Goal: Book appointment/travel/reservation

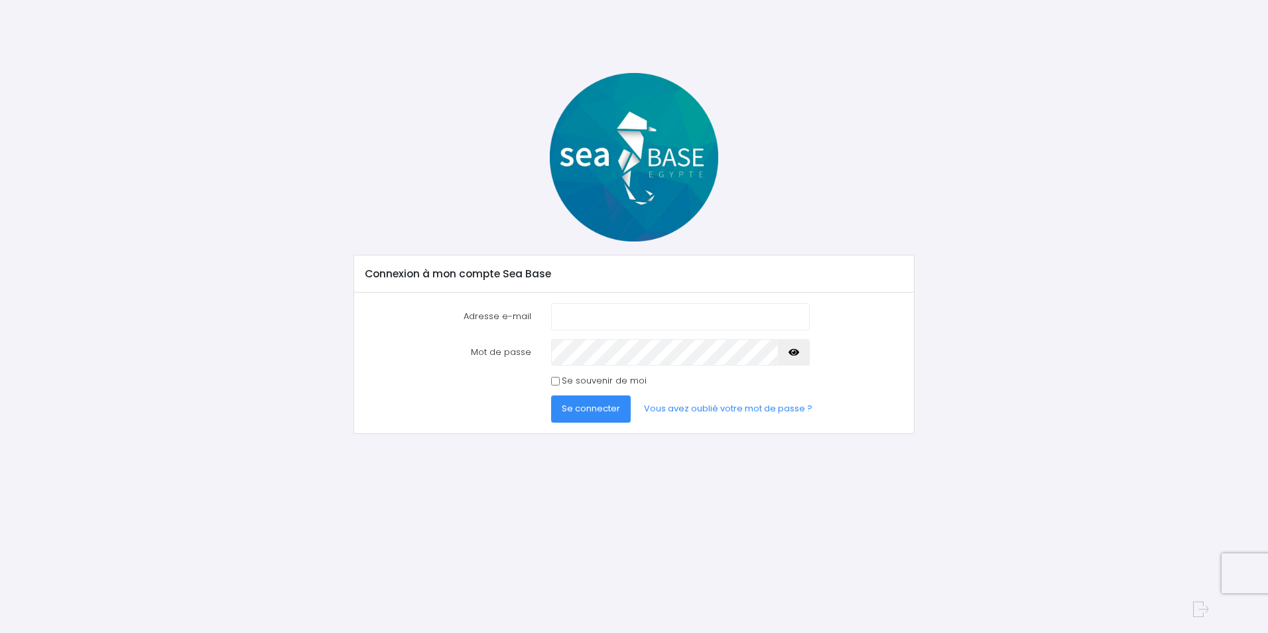
type input "[PERSON_NAME][EMAIL_ADDRESS][PERSON_NAME][DOMAIN_NAME]"
click at [618, 406] on span "Se connecter" at bounding box center [591, 408] width 58 height 13
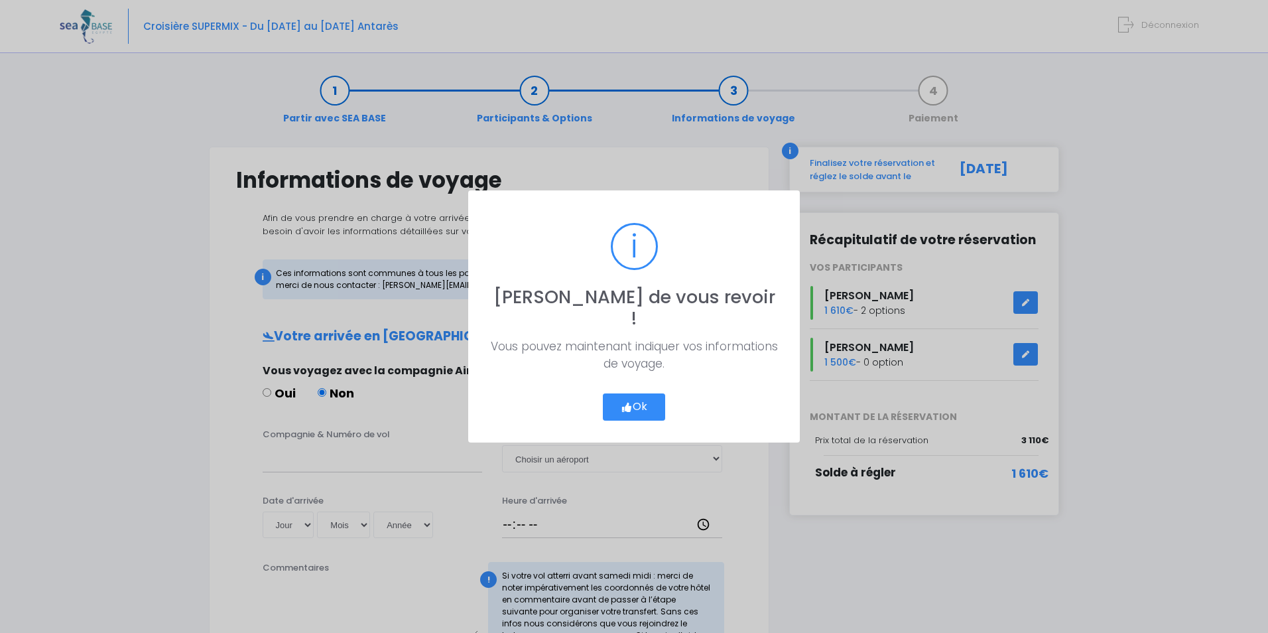
click at [622, 407] on icon "button" at bounding box center [627, 407] width 12 height 0
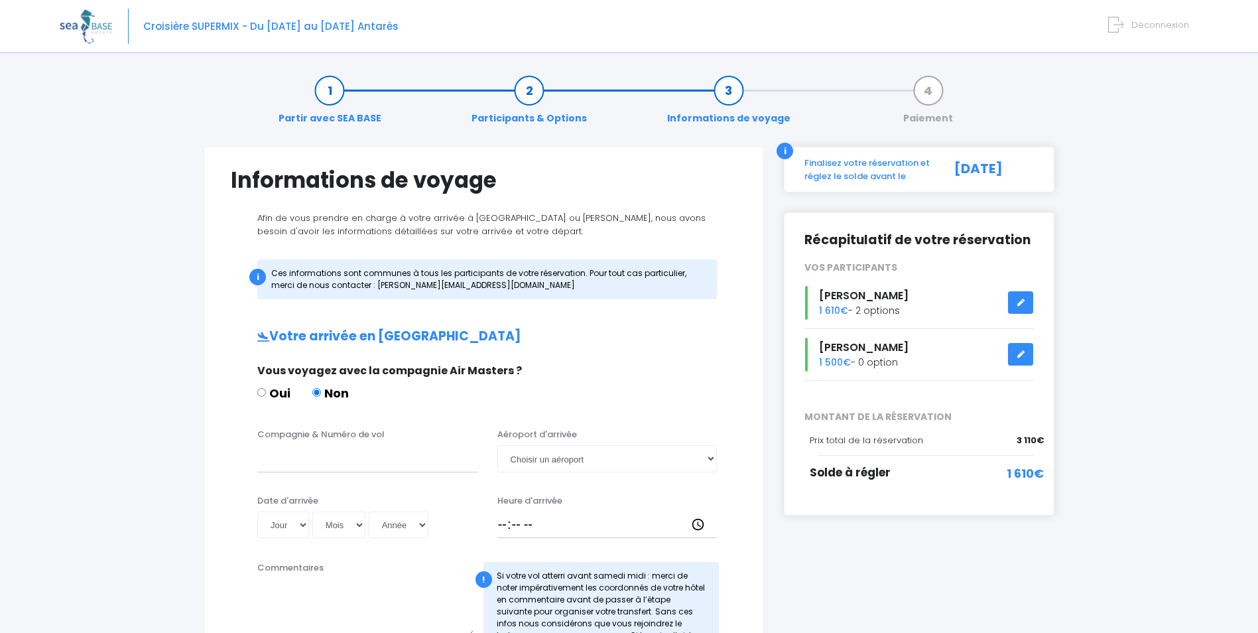
click at [1024, 307] on link at bounding box center [1020, 302] width 25 height 23
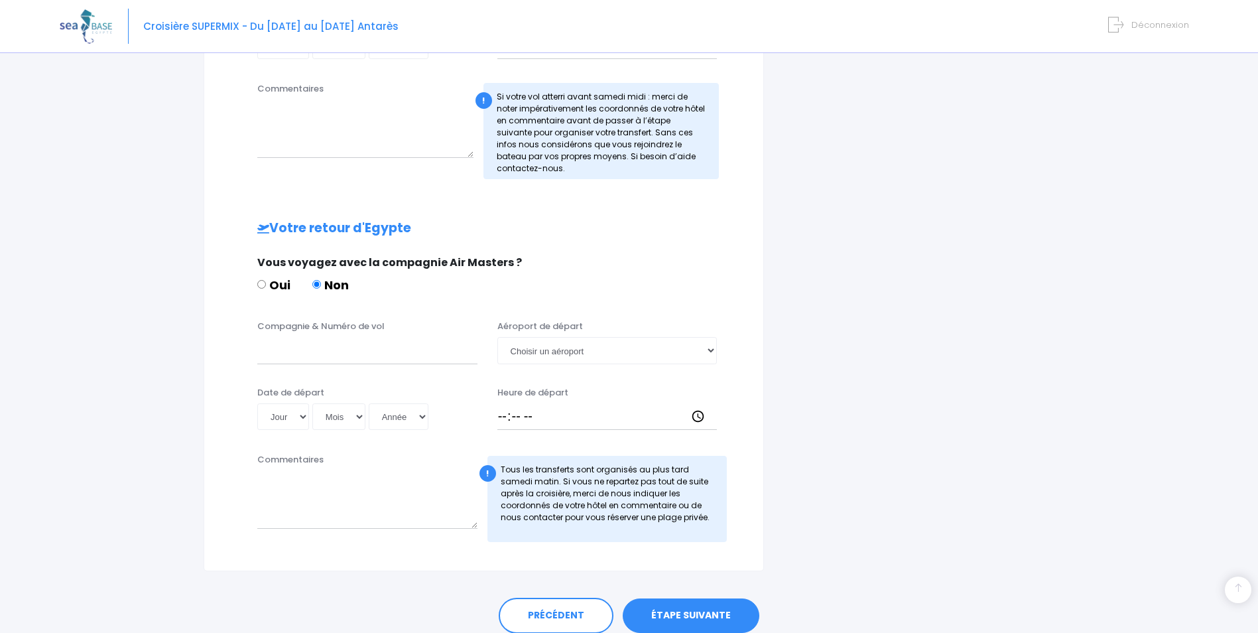
scroll to position [398, 0]
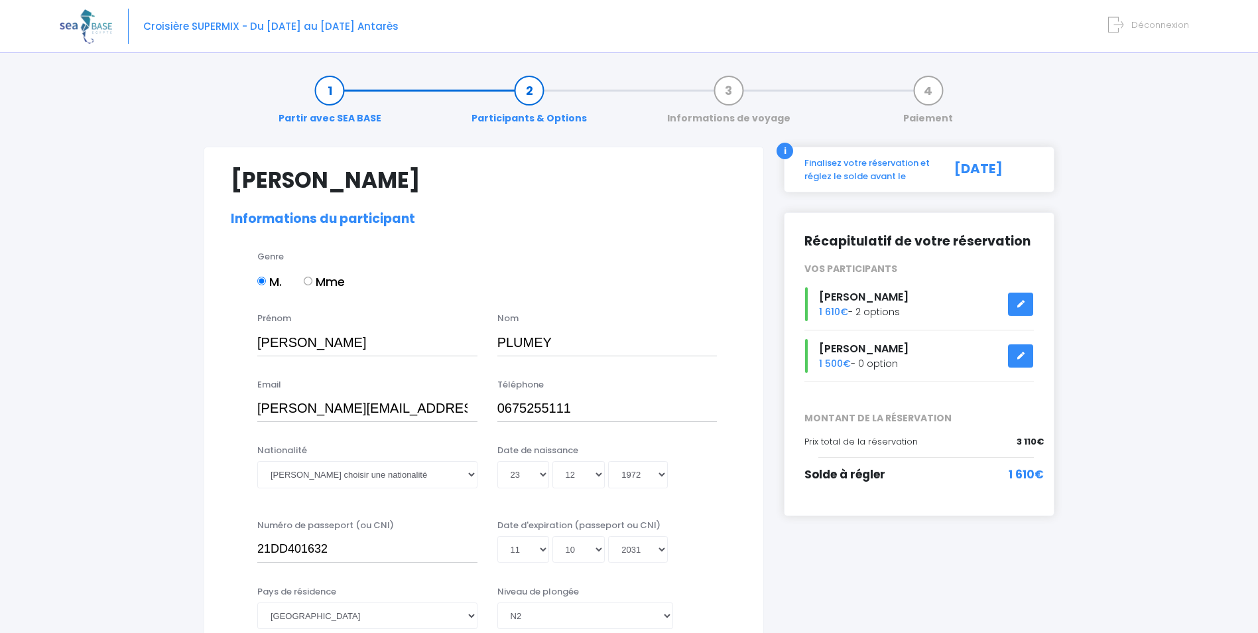
select select "N2"
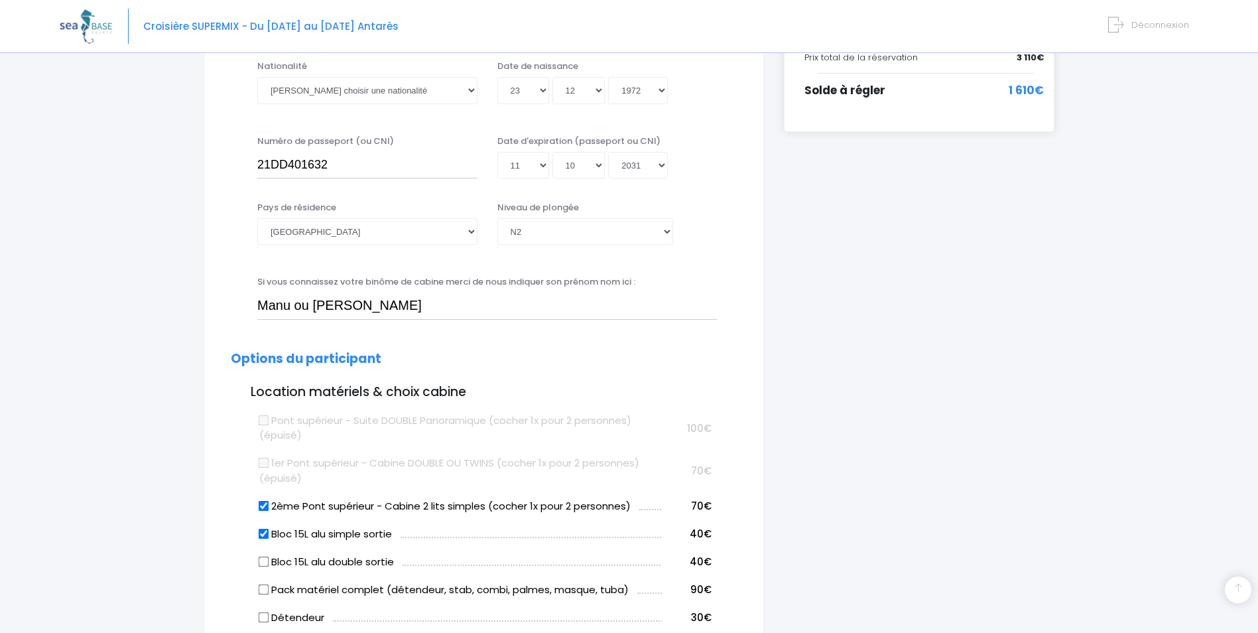
scroll to position [398, 0]
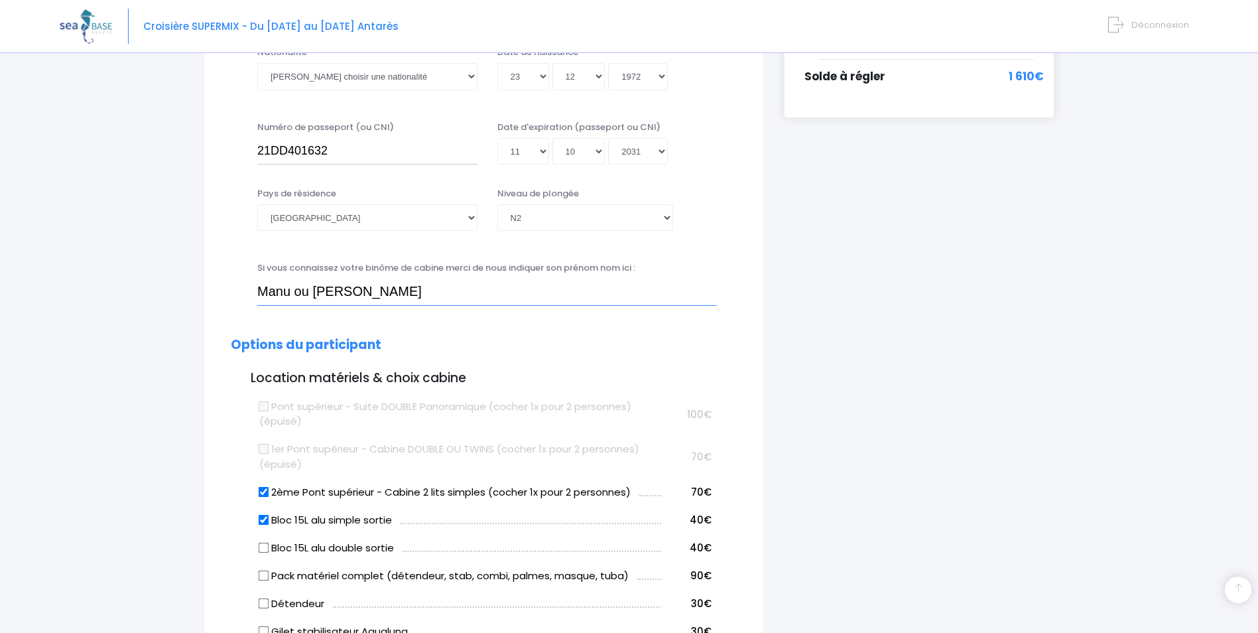
click at [315, 290] on input "Manu ou Denis" at bounding box center [487, 292] width 460 height 27
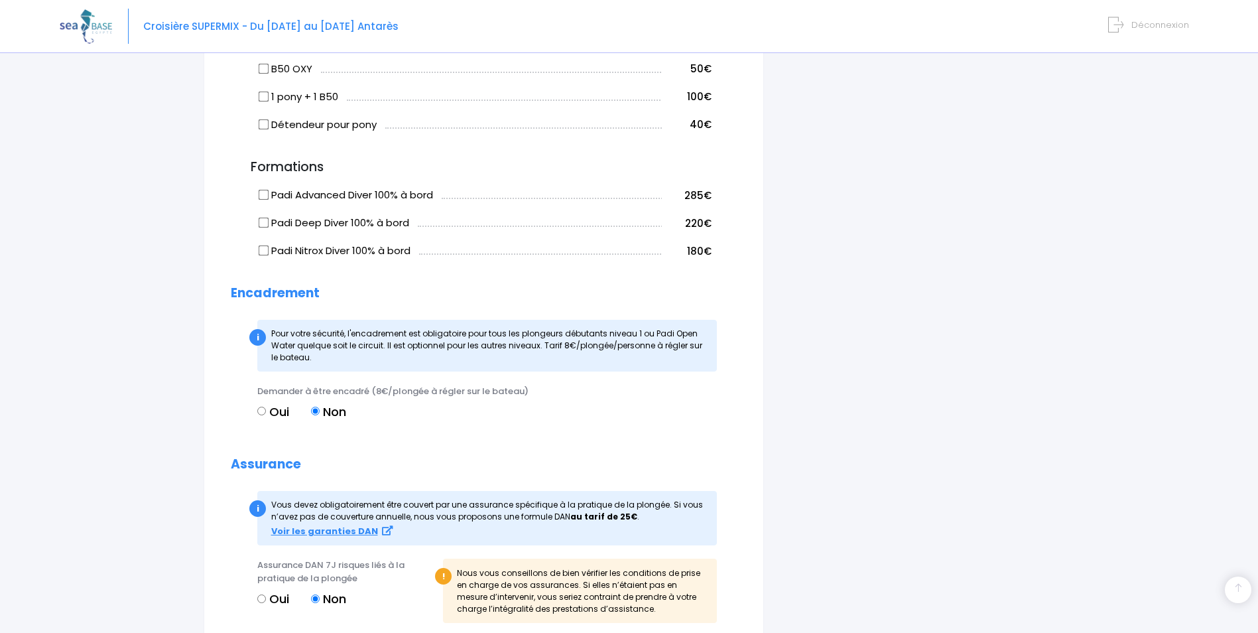
scroll to position [1459, 0]
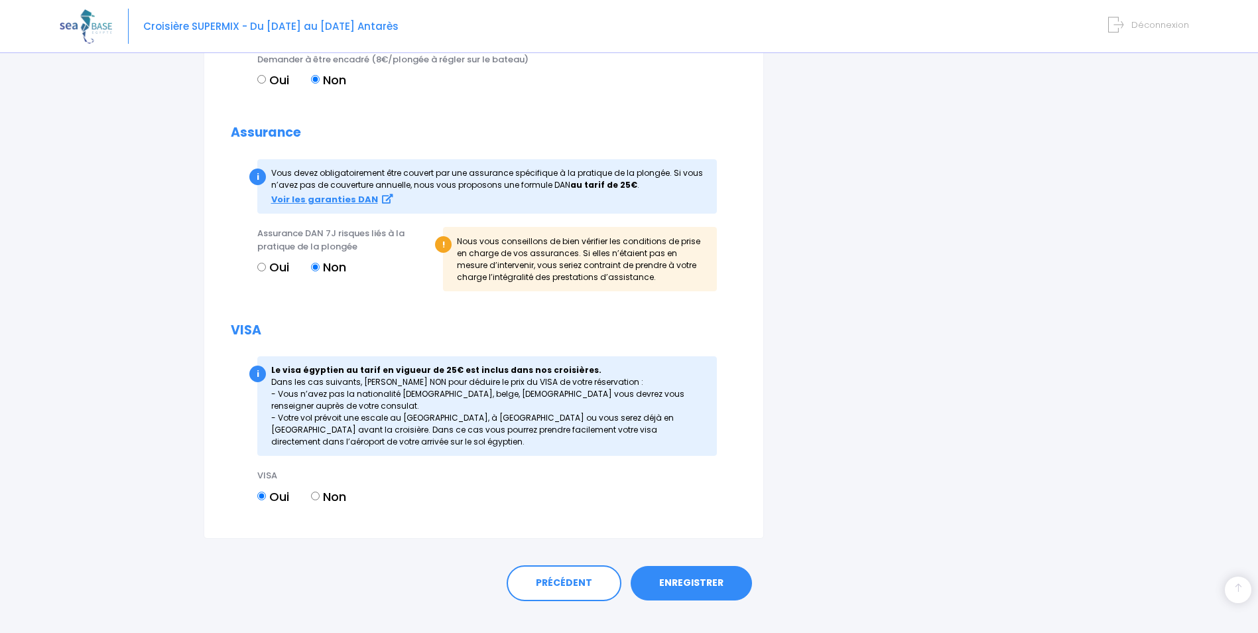
type input "Denis"
click at [701, 583] on link "ENREGISTRER" at bounding box center [691, 583] width 121 height 34
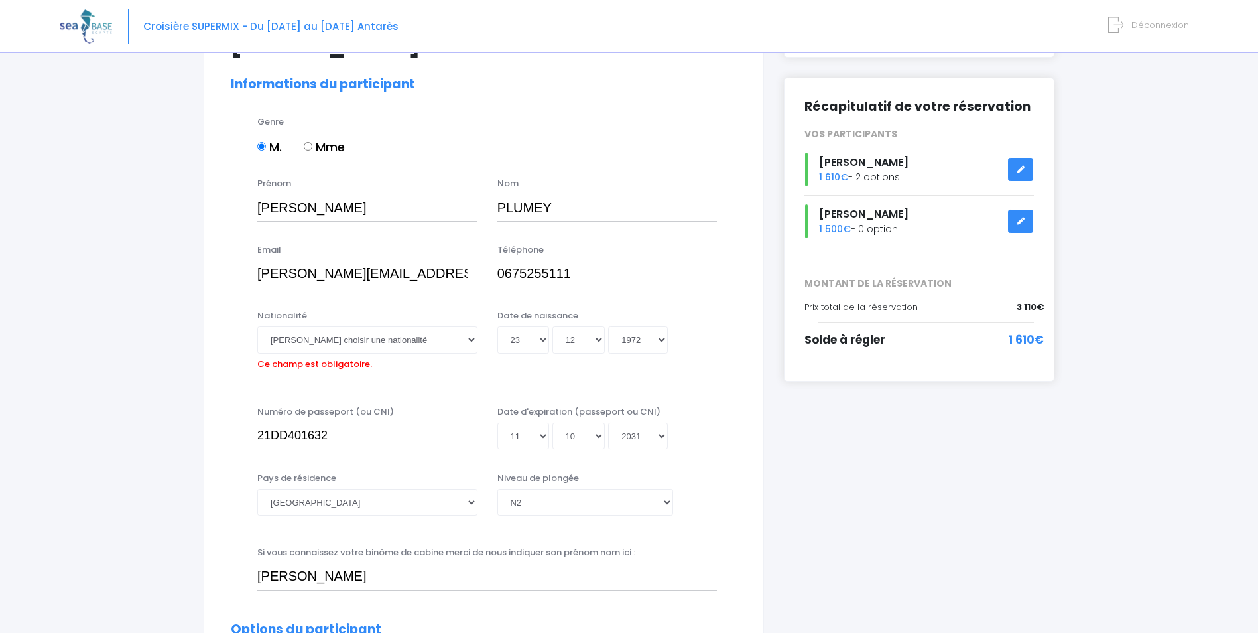
scroll to position [129, 0]
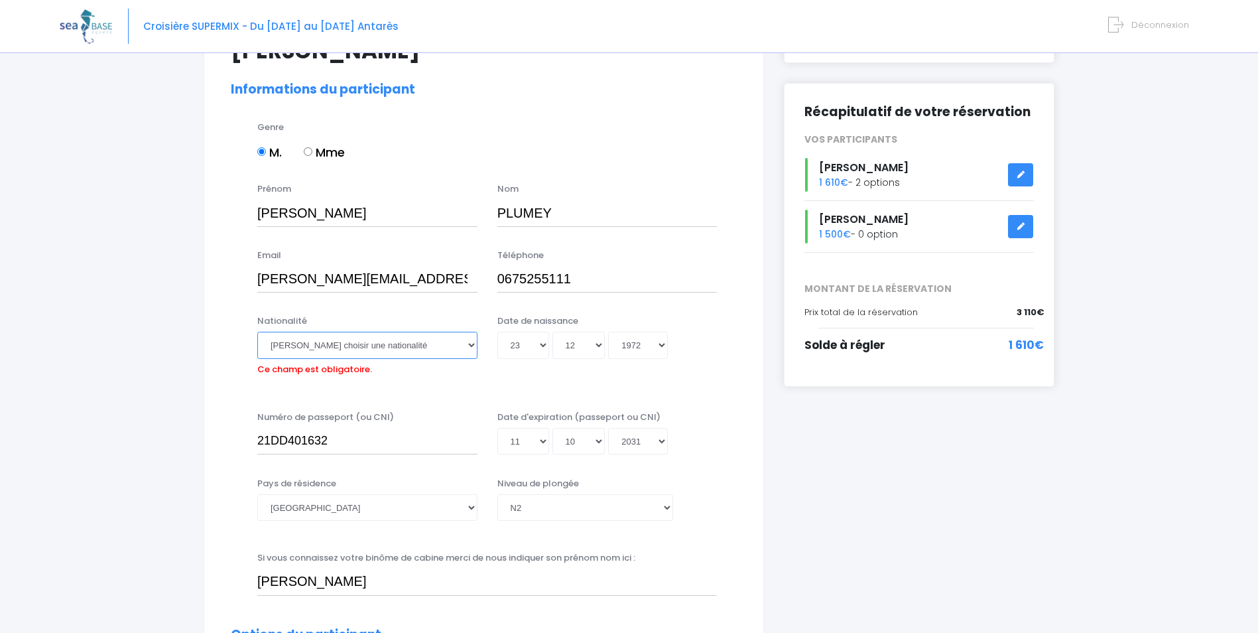
click at [474, 342] on select "Veuillez choisir une nationalité Afghane Albanaise Algerienne Allemande America…" at bounding box center [367, 345] width 220 height 27
select select "Française"
click at [257, 332] on select "Veuillez choisir une nationalité Afghane Albanaise Algerienne Allemande America…" at bounding box center [367, 345] width 220 height 27
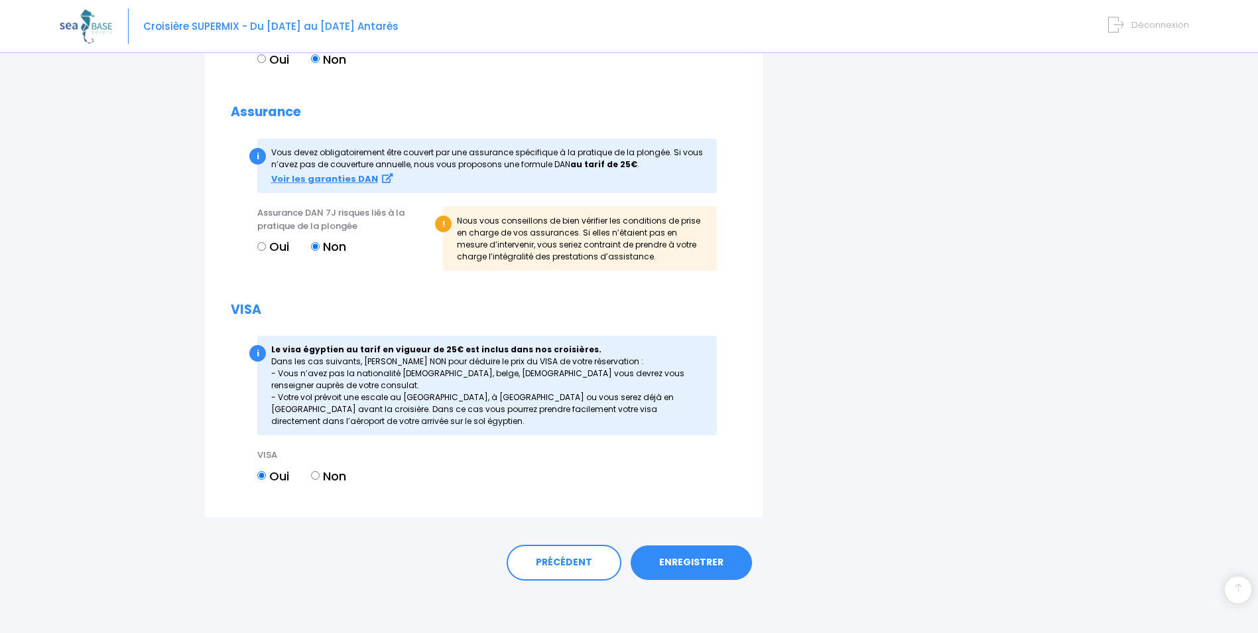
scroll to position [1480, 0]
click at [704, 564] on link "ENREGISTRER" at bounding box center [691, 562] width 121 height 34
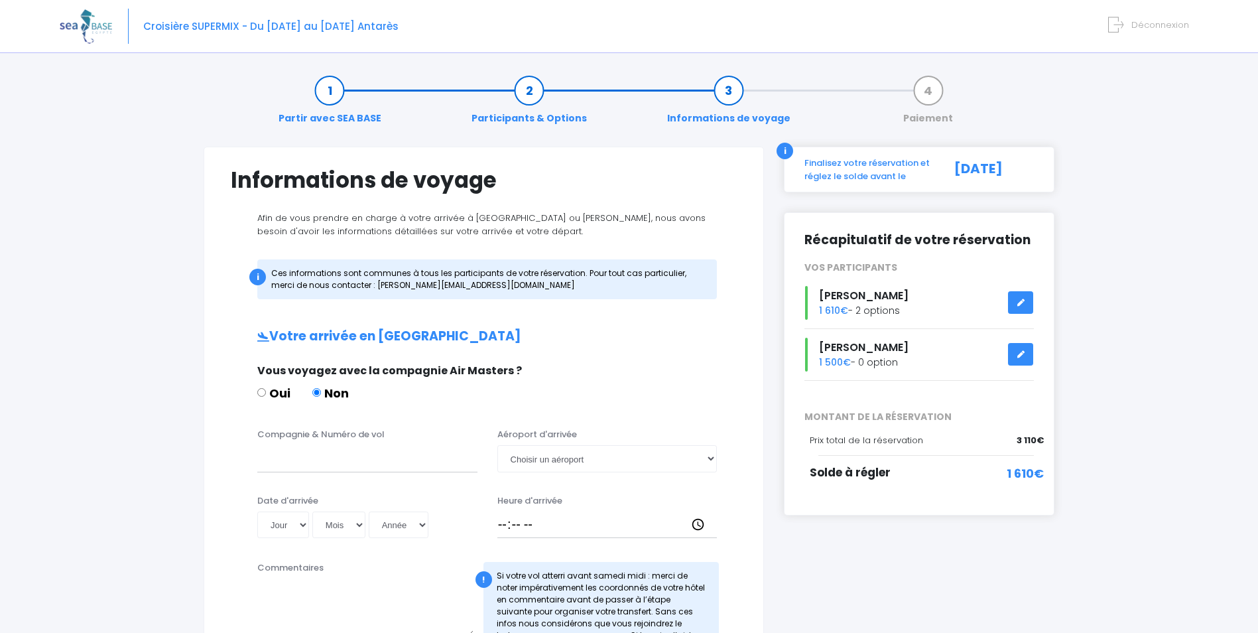
click at [789, 154] on div "i" at bounding box center [785, 151] width 17 height 17
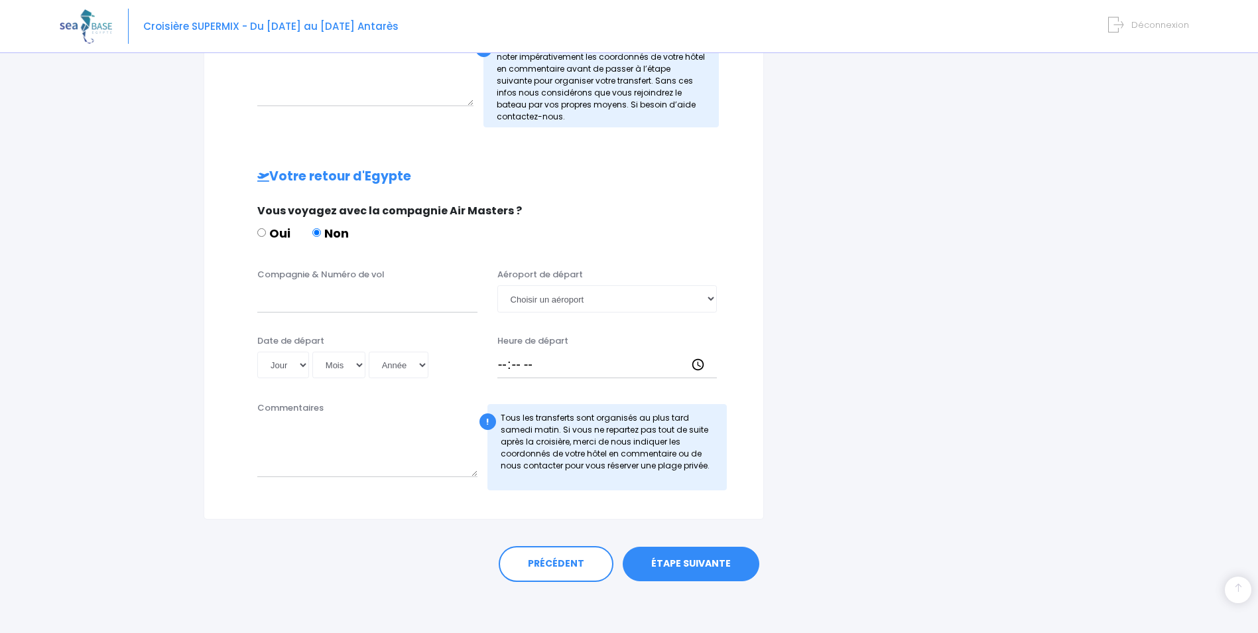
scroll to position [533, 0]
click at [669, 556] on link "ÉTAPE SUIVANTE" at bounding box center [691, 562] width 137 height 34
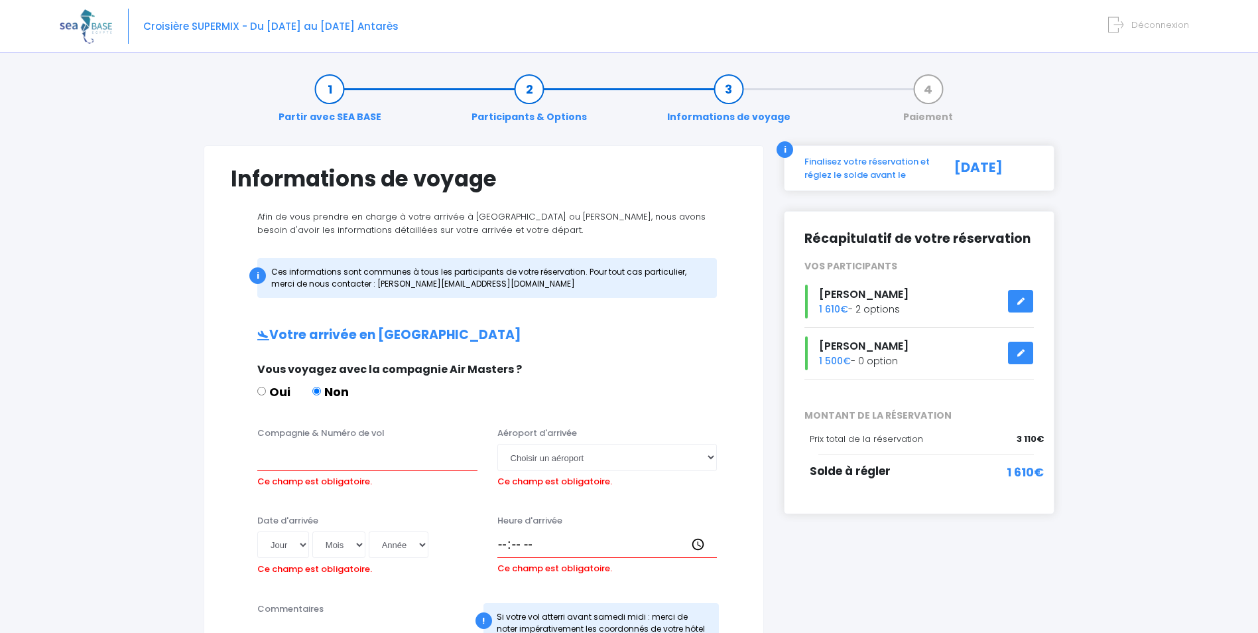
scroll to position [0, 0]
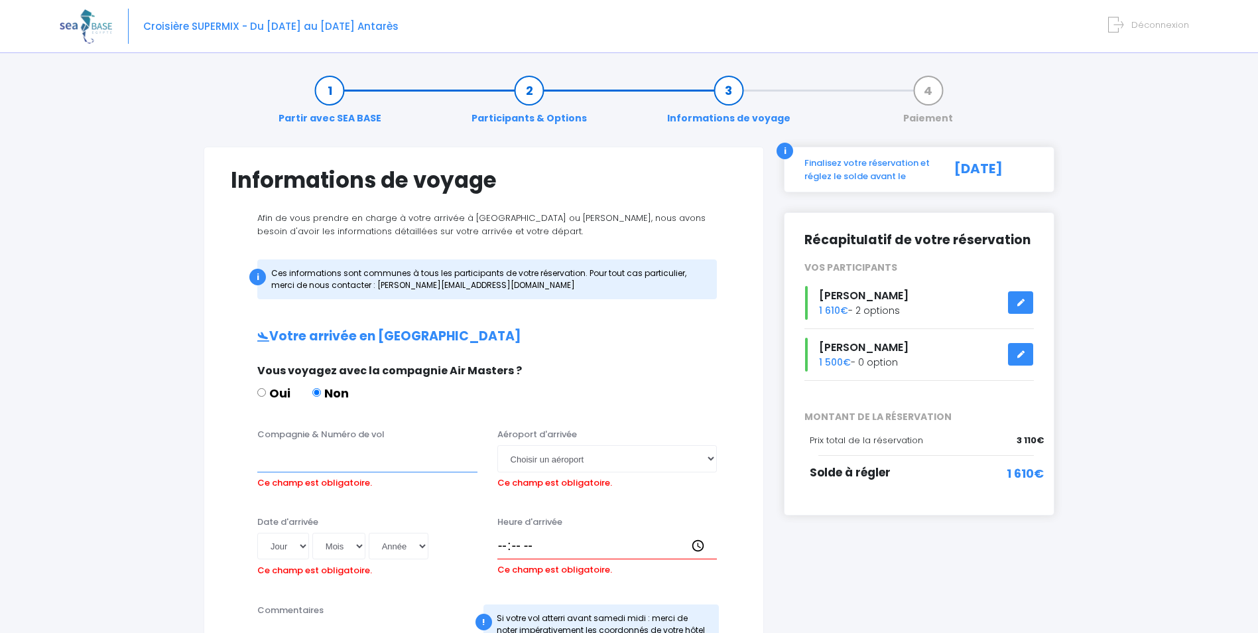
click at [323, 461] on input "Compagnie & Numéro de vol" at bounding box center [367, 458] width 220 height 27
type input "easyjet"
click at [710, 456] on select "Choisir un aéroport Hurghada Marsa Alam" at bounding box center [607, 458] width 220 height 27
select select "Hurghada"
click at [497, 445] on select "Choisir un aéroport Hurghada Marsa Alam" at bounding box center [607, 458] width 220 height 27
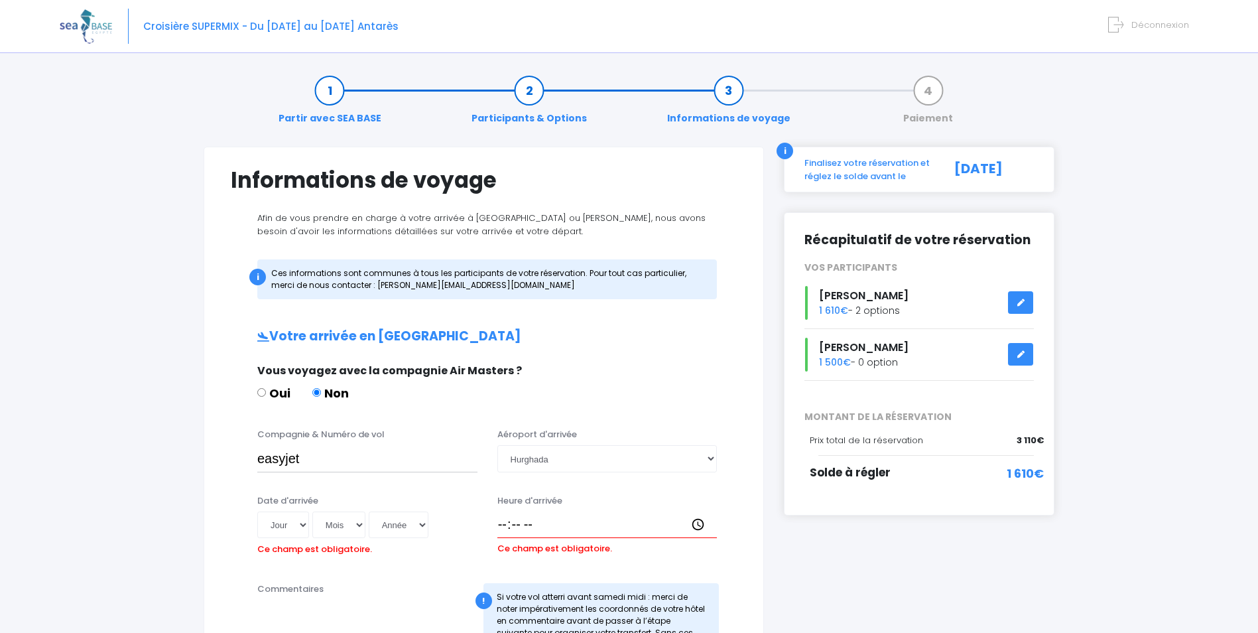
drag, startPoint x: 418, startPoint y: 555, endPoint x: 391, endPoint y: 538, distance: 31.6
click at [391, 538] on div "Date d'arrivée Jour 01 02 03 04 05 06 07 08 09 10 11 12 13 14 15 16 17 18 19 20…" at bounding box center [367, 527] width 240 height 66
click at [291, 531] on select "Jour 01 02 03 04 05 06 07 08 09 10 11 12 13 14 15 16 17 18 19 20 21 22 23 24 25…" at bounding box center [283, 524] width 52 height 27
select select "01"
click at [257, 511] on select "Jour 01 02 03 04 05 06 07 08 09 10 11 12 13 14 15 16 17 18 19 20 21 22 23 24 25…" at bounding box center [283, 524] width 52 height 27
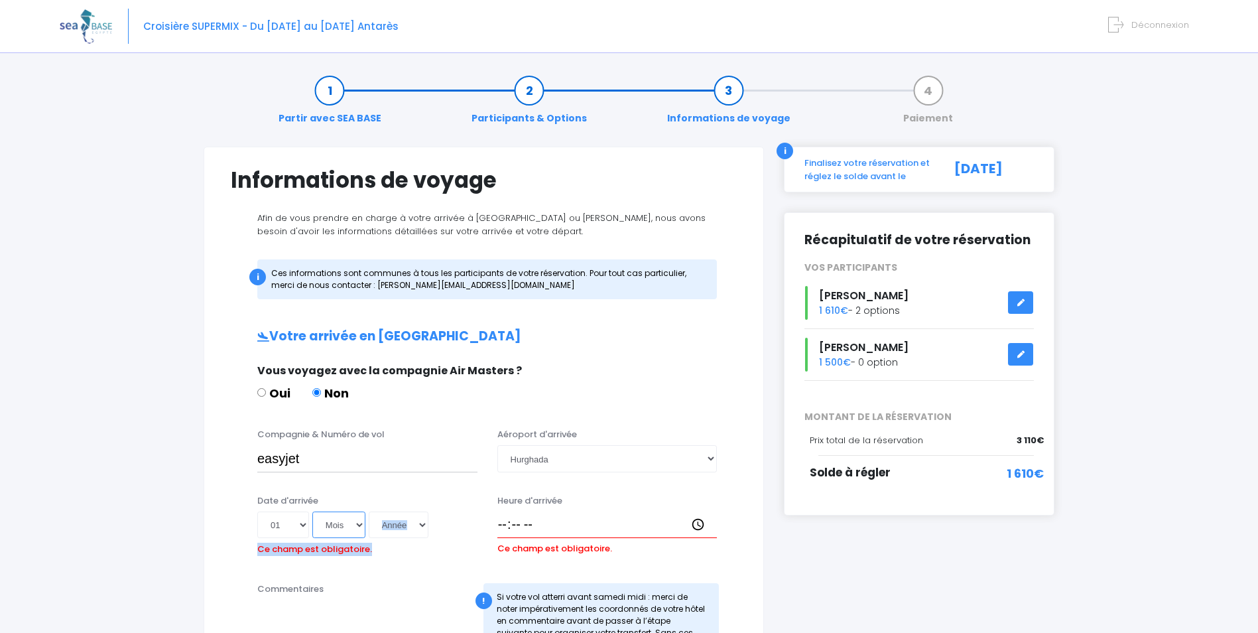
click at [331, 527] on select "Mois 01 02 03 04 05 06 07 08 09 10 11 12" at bounding box center [338, 524] width 53 height 27
select select "11"
click at [312, 511] on select "Mois 01 02 03 04 05 06 07 08 09 10 11 12" at bounding box center [338, 524] width 53 height 27
click at [415, 531] on select "Année 2045 2044 2043 2042 2041 2040 2039 2038 2037 2036 2035 2034 2033 2032 203…" at bounding box center [399, 524] width 60 height 27
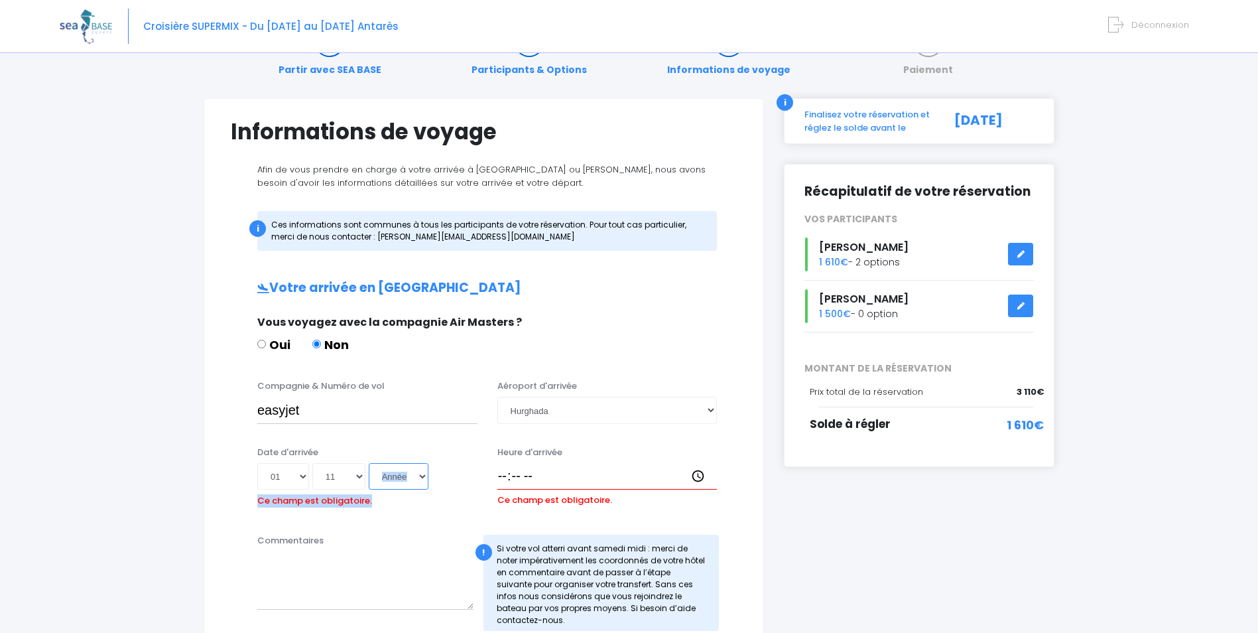
scroll to position [66, 0]
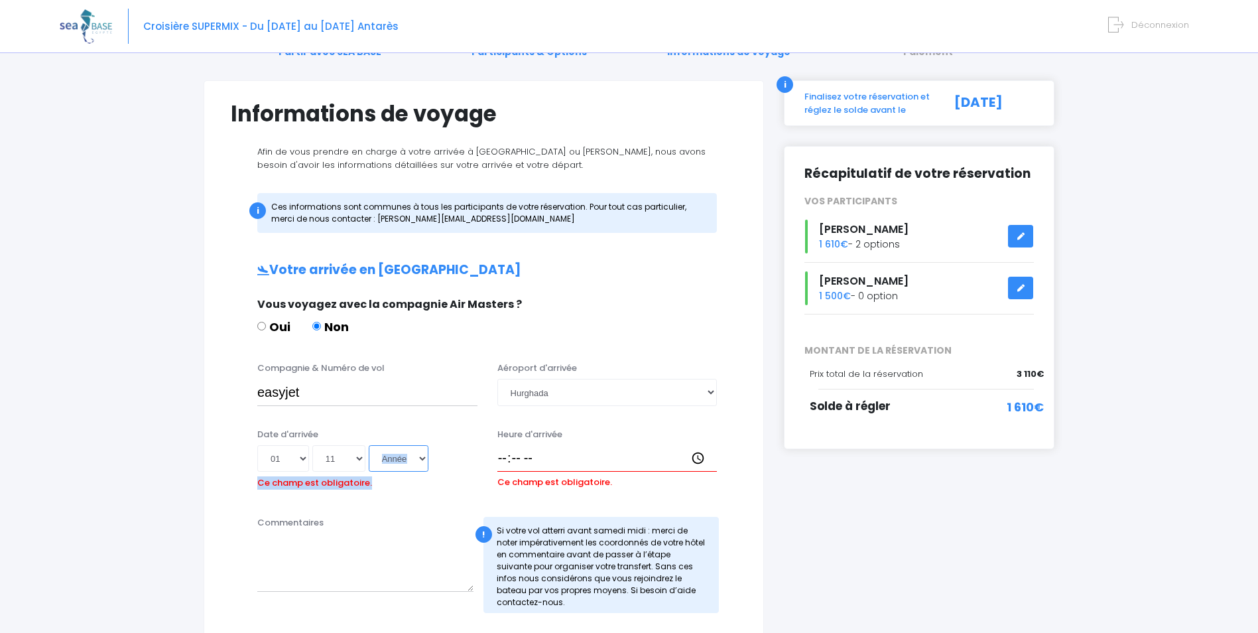
click at [420, 460] on select "Année 2045 2044 2043 2042 2041 2040 2039 2038 2037 2036 2035 2034 2033 2032 203…" at bounding box center [399, 458] width 60 height 27
select select "2025"
click at [369, 445] on select "Année 2045 2044 2043 2042 2041 2040 2039 2038 2037 2036 2035 2034 2033 2032 203…" at bounding box center [399, 458] width 60 height 27
type input "2025-11-01"
drag, startPoint x: 489, startPoint y: 488, endPoint x: 502, endPoint y: 476, distance: 17.8
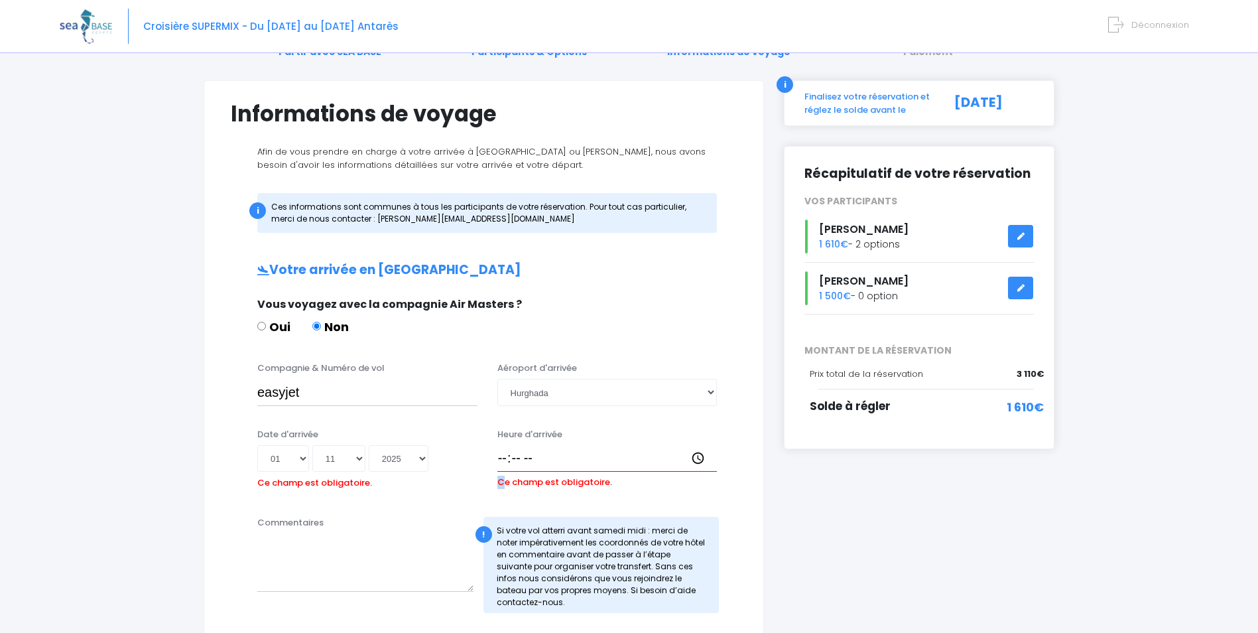
click at [502, 476] on div "Heure d'arrivée Ce champ est obligatoire." at bounding box center [607, 461] width 240 height 66
drag, startPoint x: 502, startPoint y: 476, endPoint x: 565, endPoint y: 385, distance: 110.6
click at [565, 385] on select "Choisir un aéroport Hurghada Marsa Alam" at bounding box center [607, 392] width 220 height 27
click at [497, 379] on select "Choisir un aéroport Hurghada Marsa Alam" at bounding box center [607, 392] width 220 height 27
click at [501, 462] on input "Heure d'arrivée" at bounding box center [607, 458] width 220 height 27
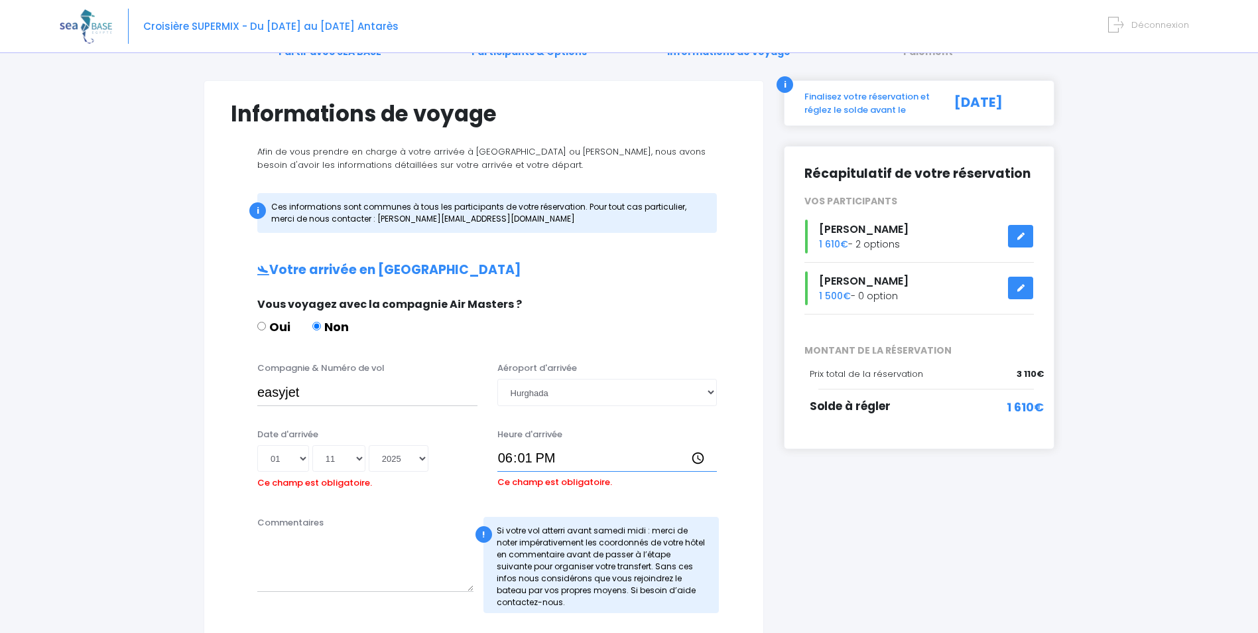
type input "18:15"
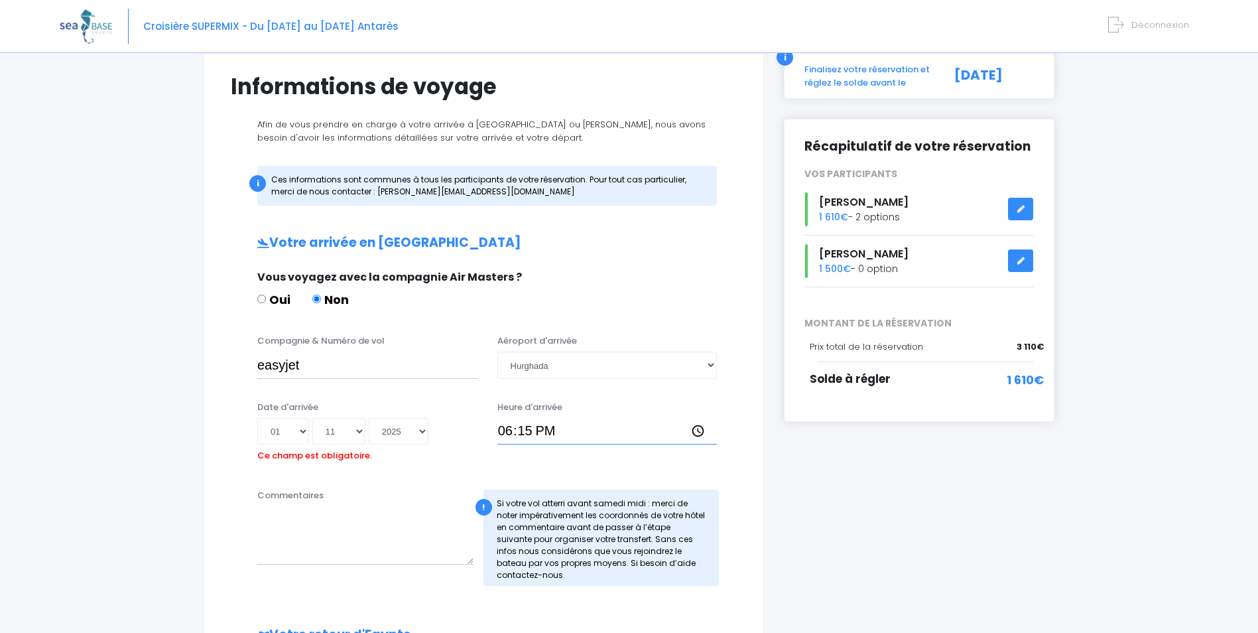
scroll to position [133, 0]
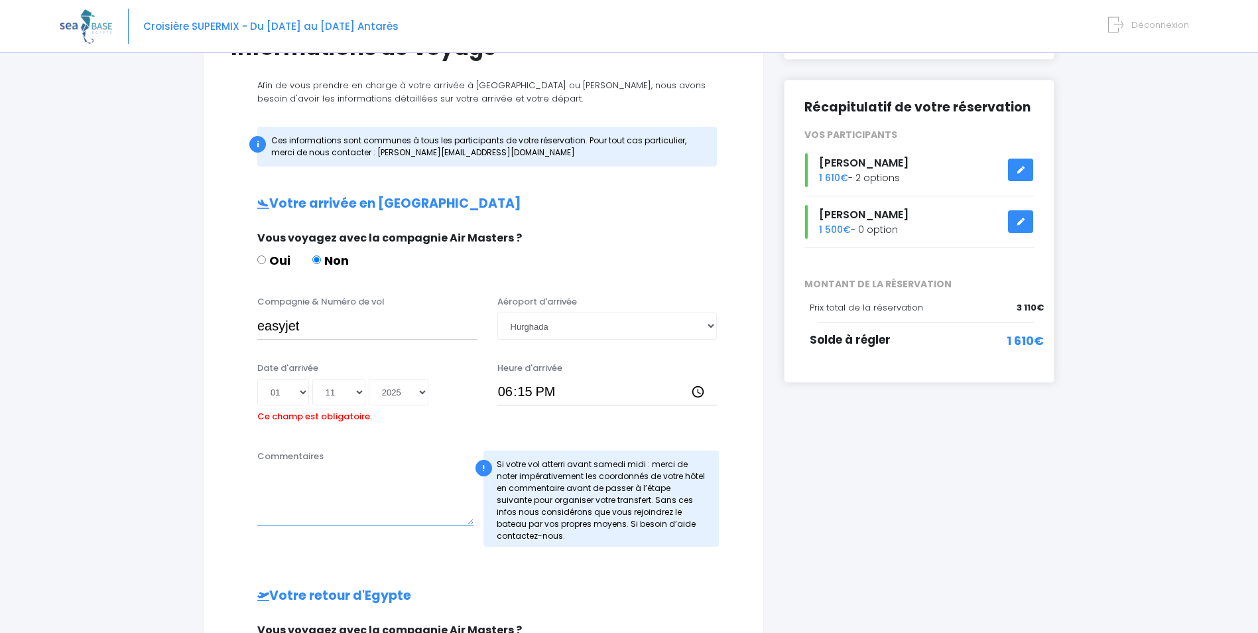
click at [424, 507] on textarea "Commentaires" at bounding box center [365, 496] width 216 height 58
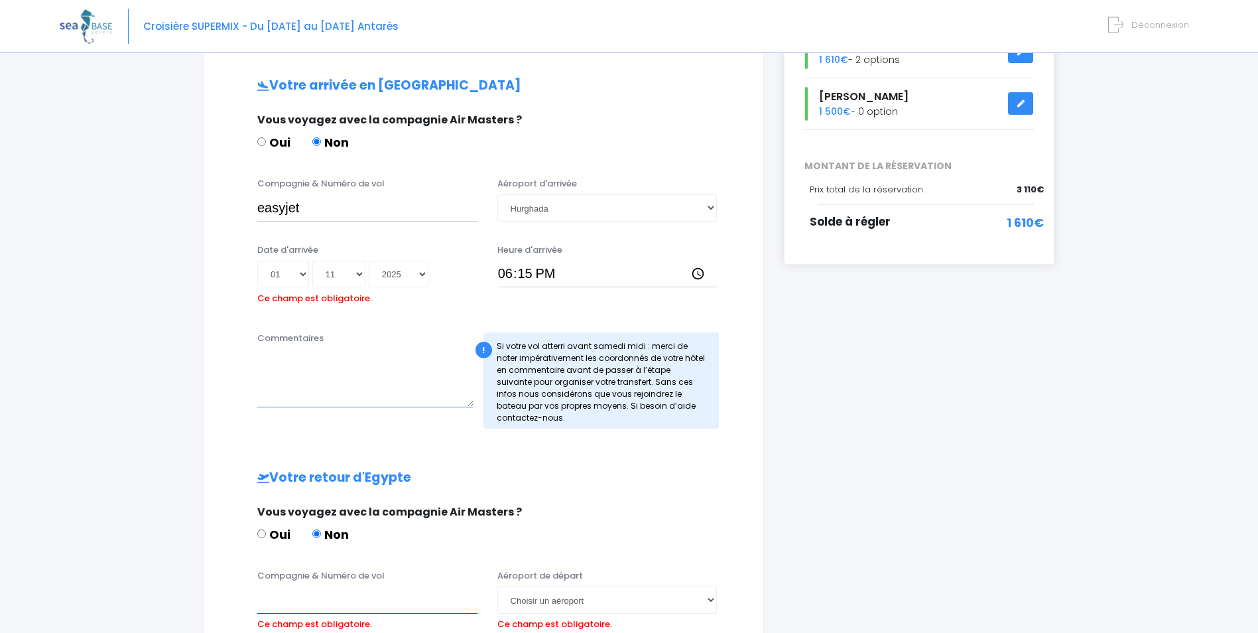
scroll to position [265, 0]
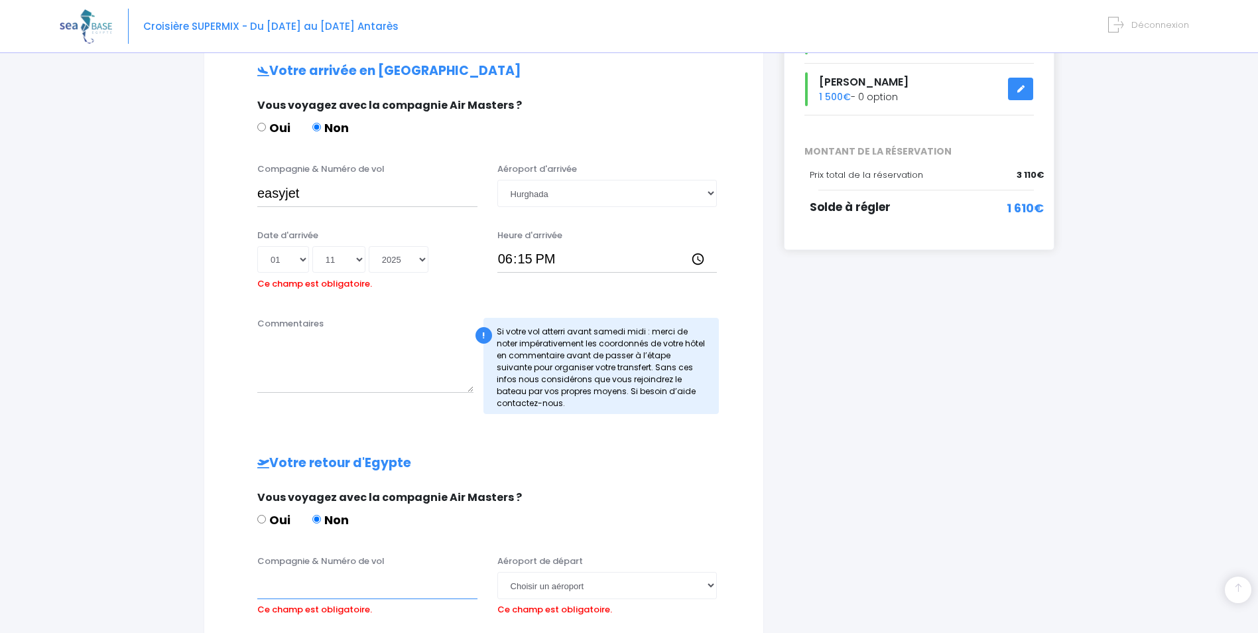
click at [302, 579] on input "Compagnie & Numéro de vol" at bounding box center [367, 585] width 220 height 27
type input "easyjet"
click at [597, 592] on select "Choisir un aéroport Hurghada Marsa Alam" at bounding box center [607, 585] width 220 height 27
click at [420, 553] on div "Votre arrivée en Egypte Vous voyagez avec la compagnie Air Masters ? Oui Non Co…" at bounding box center [484, 446] width 506 height 764
click at [558, 589] on select "Choisir un aéroport Hurghada Marsa Alam" at bounding box center [607, 585] width 220 height 27
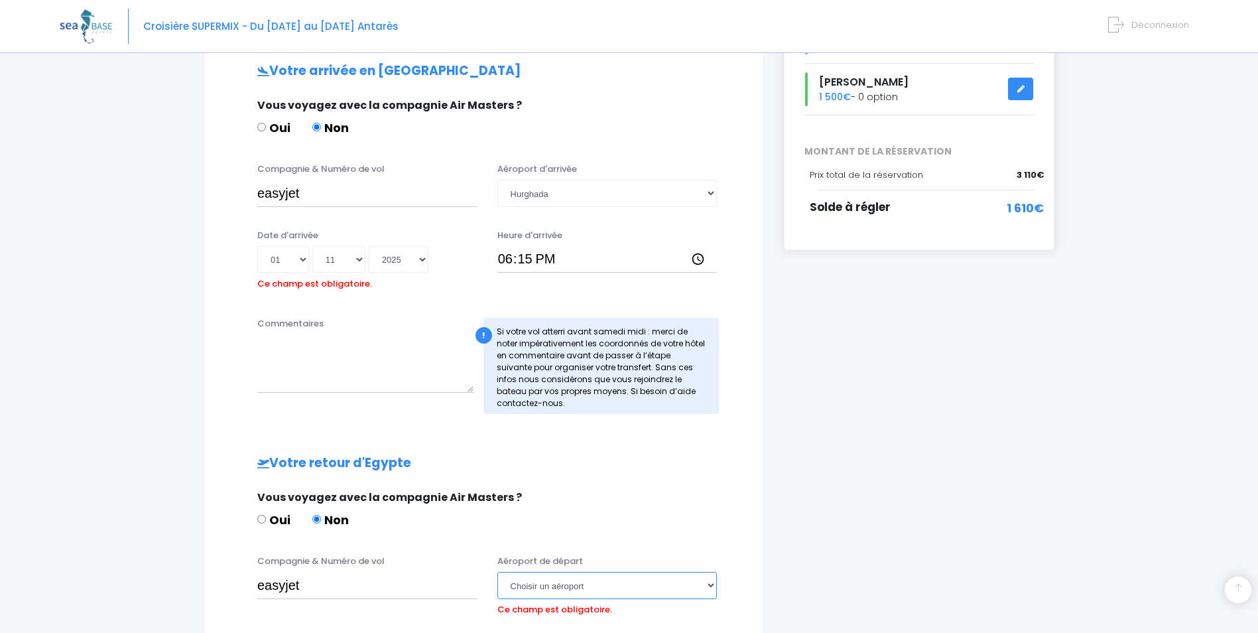
select select "Hurghada"
click at [497, 572] on select "Choisir un aéroport Hurghada Marsa Alam" at bounding box center [607, 585] width 220 height 27
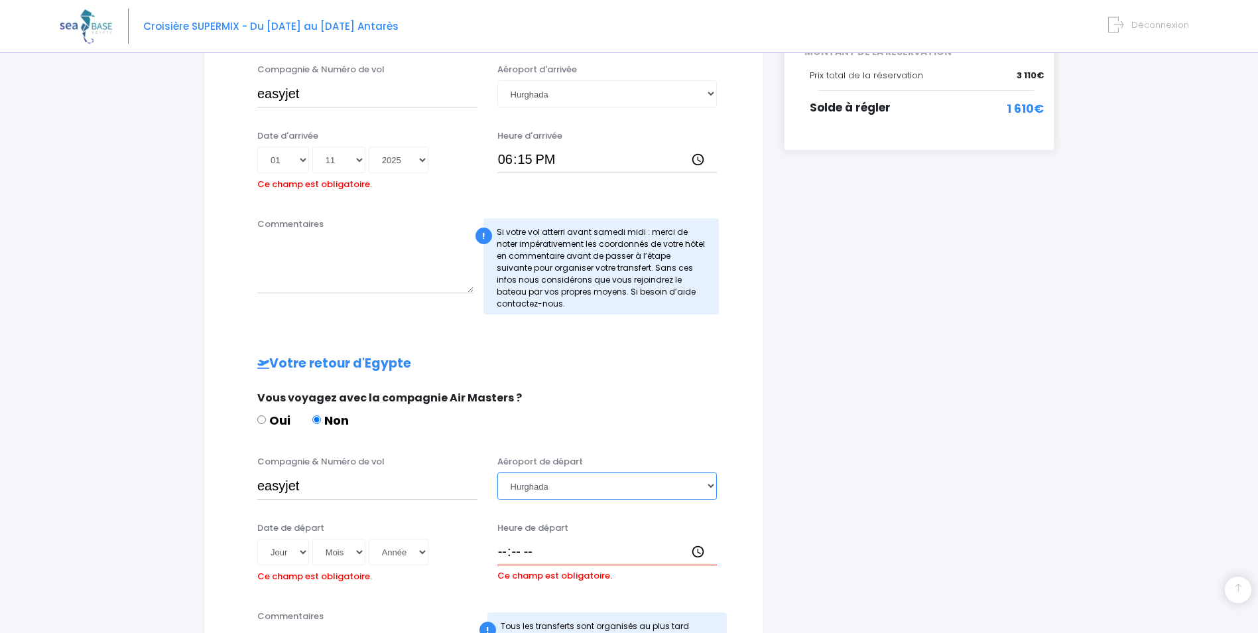
scroll to position [398, 0]
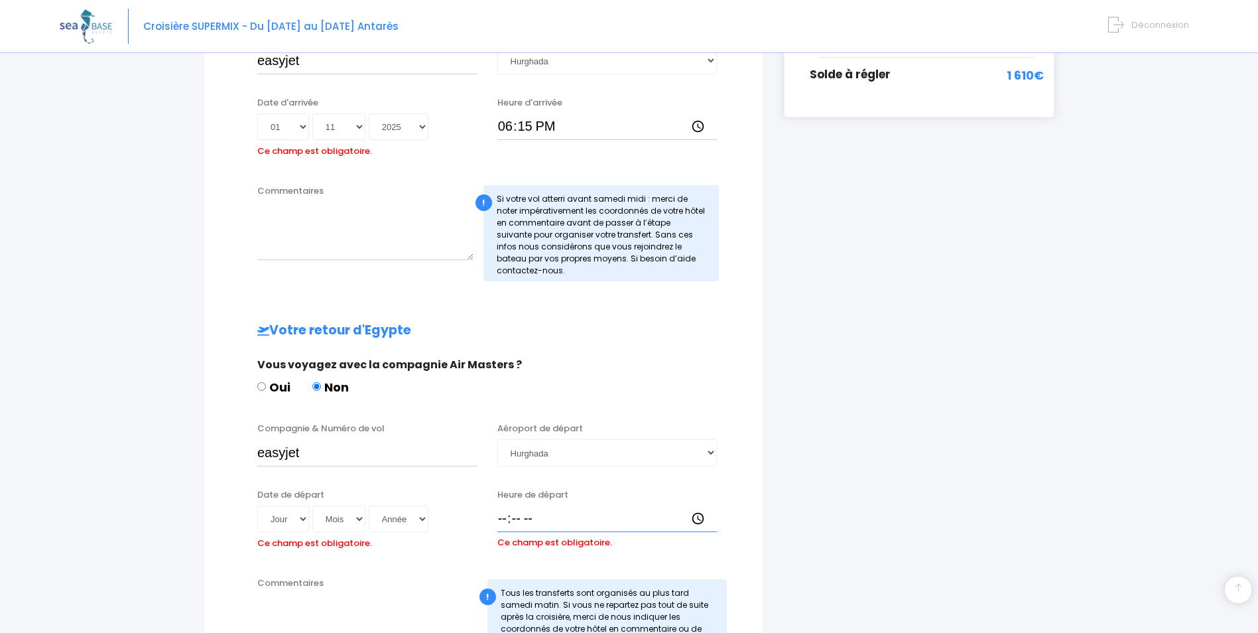
click at [506, 523] on input "Heure de départ" at bounding box center [607, 518] width 220 height 27
type input "19:10"
click at [281, 521] on select "Jour 01 02 03 04 05 06 07 08 09 10 11 12 13 14 15 16 17 18 19 20 21 22 23 24 25…" at bounding box center [283, 518] width 52 height 27
select select "08"
click at [257, 505] on select "Jour 01 02 03 04 05 06 07 08 09 10 11 12 13 14 15 16 17 18 19 20 21 22 23 24 25…" at bounding box center [283, 518] width 52 height 27
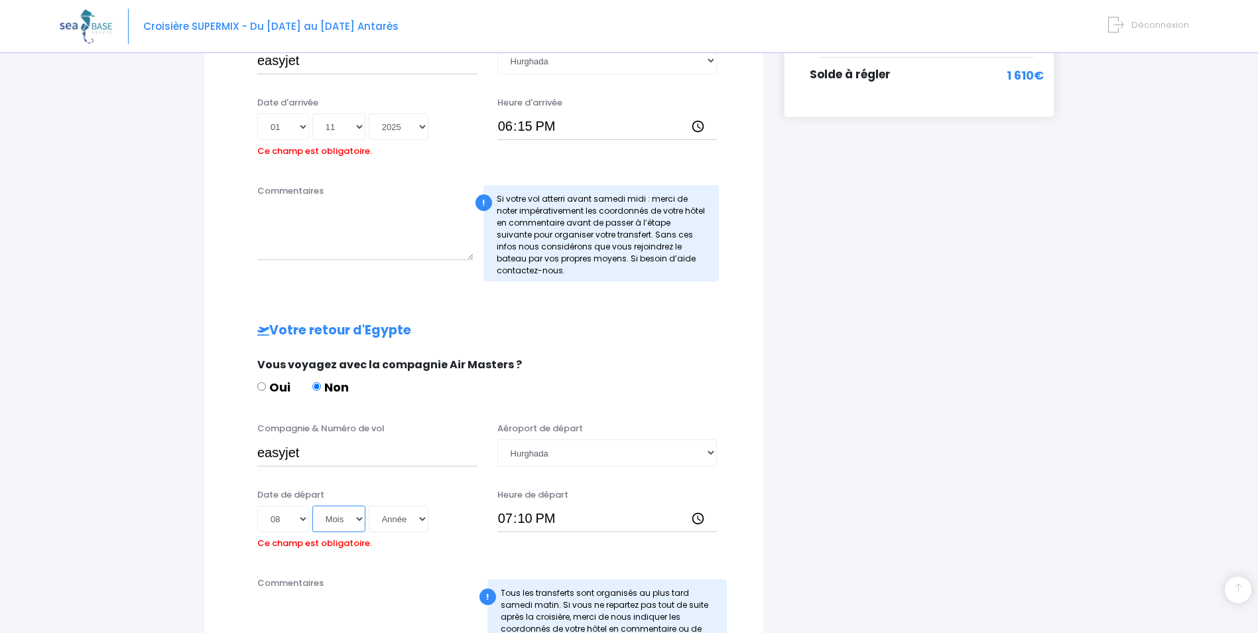
click at [336, 517] on select "Mois 01 02 03 04 05 06 07 08 09 10 11 12" at bounding box center [338, 518] width 53 height 27
select select "11"
click at [312, 505] on select "Mois 01 02 03 04 05 06 07 08 09 10 11 12" at bounding box center [338, 518] width 53 height 27
click at [409, 529] on select "Année 2045 2044 2043 2042 2041 2040 2039 2038 2037 2036 2035 2034 2033 2032 203…" at bounding box center [399, 518] width 60 height 27
select select "2025"
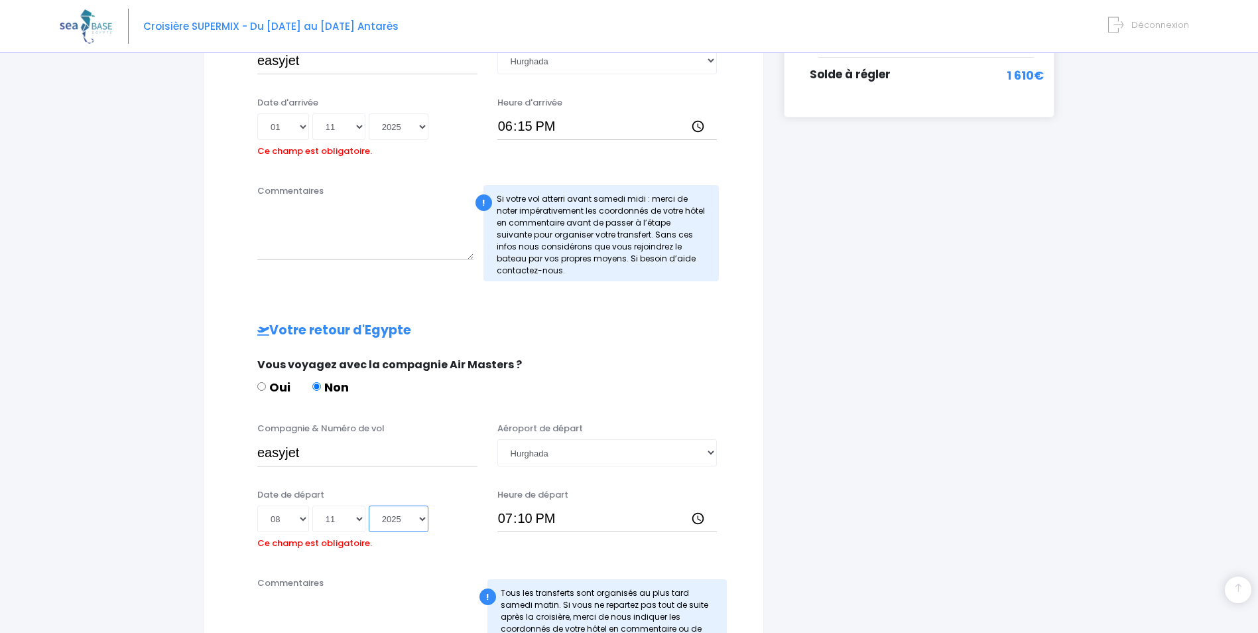
click at [369, 505] on select "Année 2045 2044 2043 2042 2041 2040 2039 2038 2037 2036 2035 2034 2033 2032 203…" at bounding box center [399, 518] width 60 height 27
type input "2025-11-08"
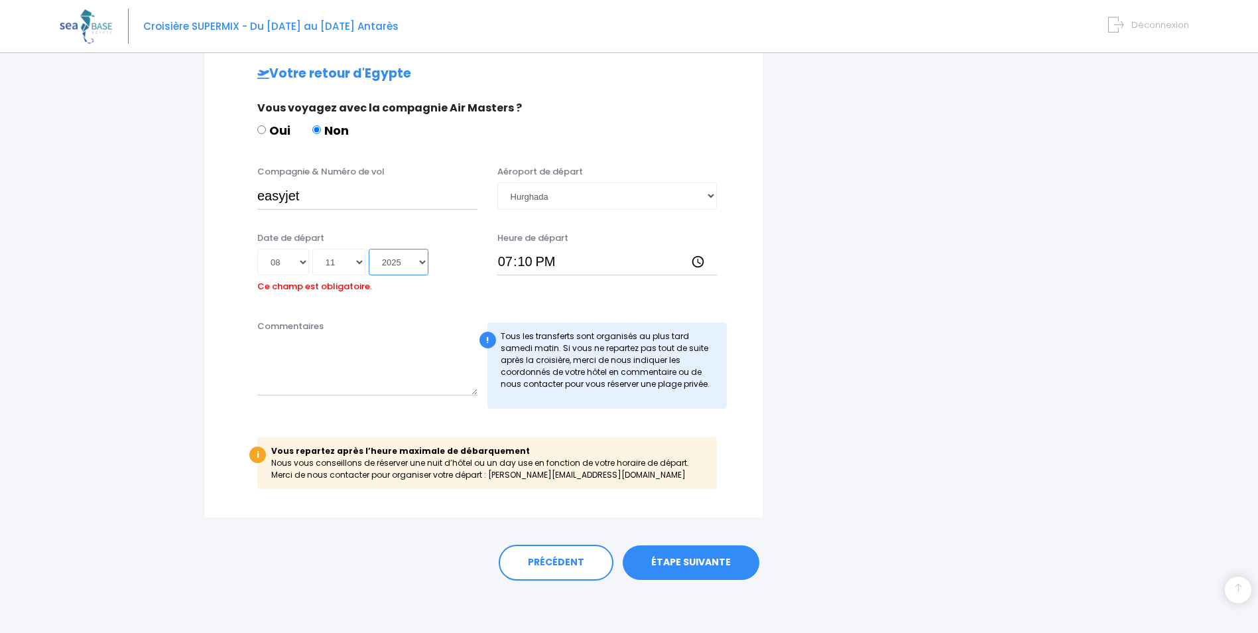
scroll to position [655, 0]
click at [711, 572] on link "ÉTAPE SUIVANTE" at bounding box center [691, 562] width 137 height 34
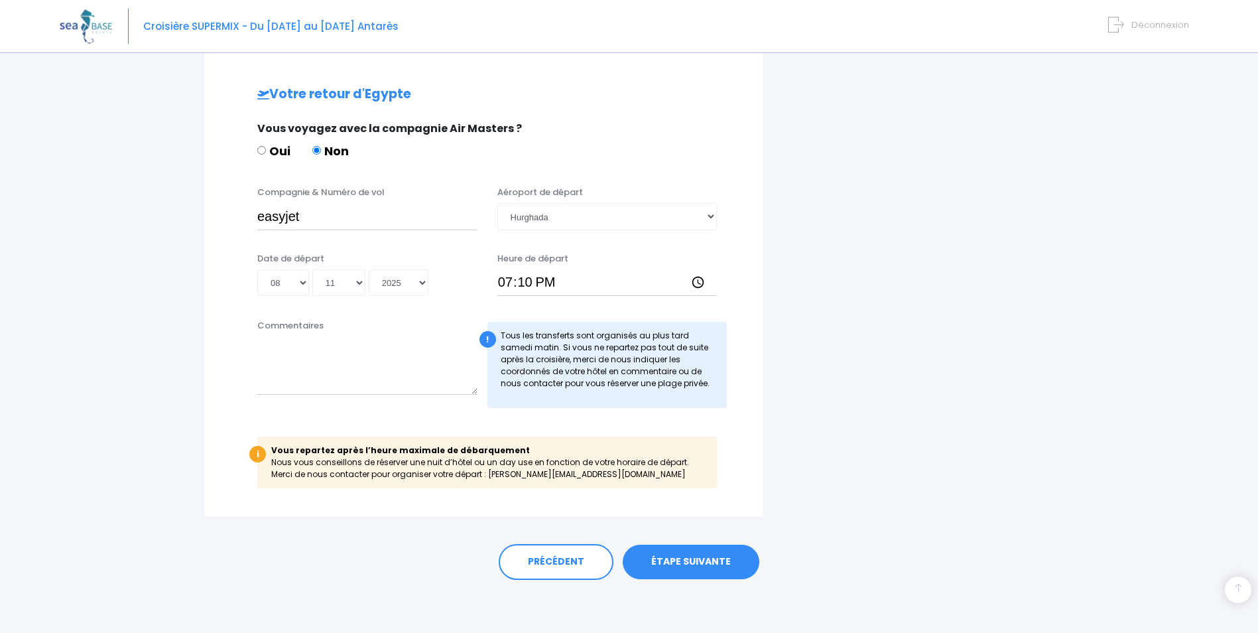
scroll to position [613, 0]
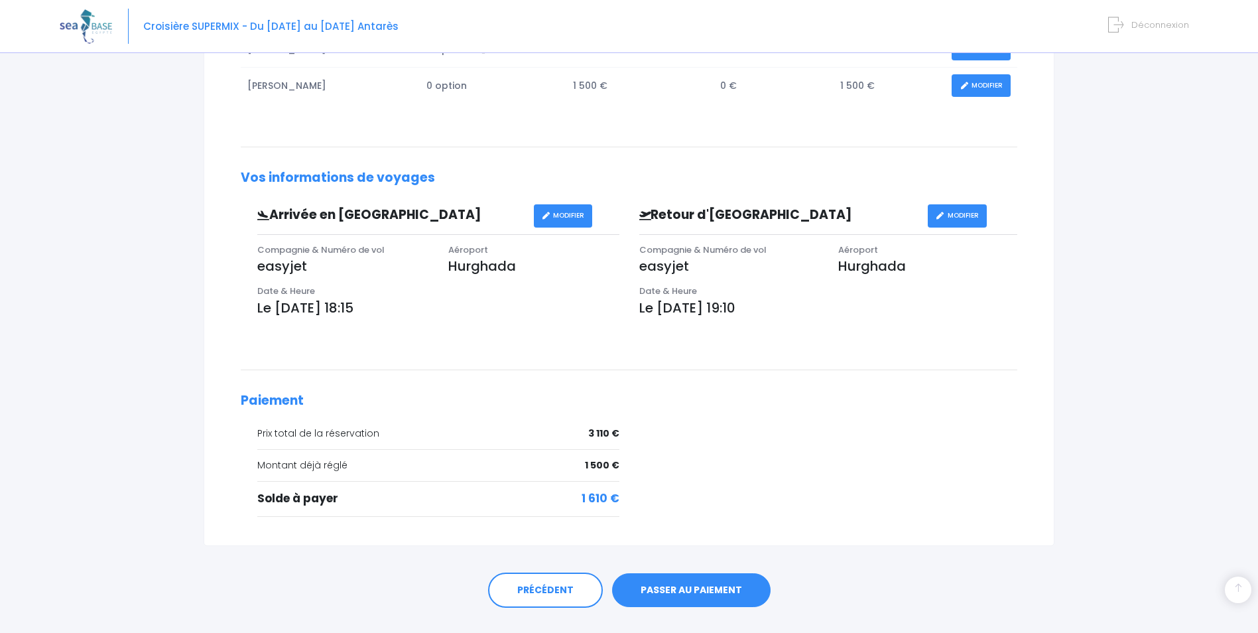
scroll to position [336, 0]
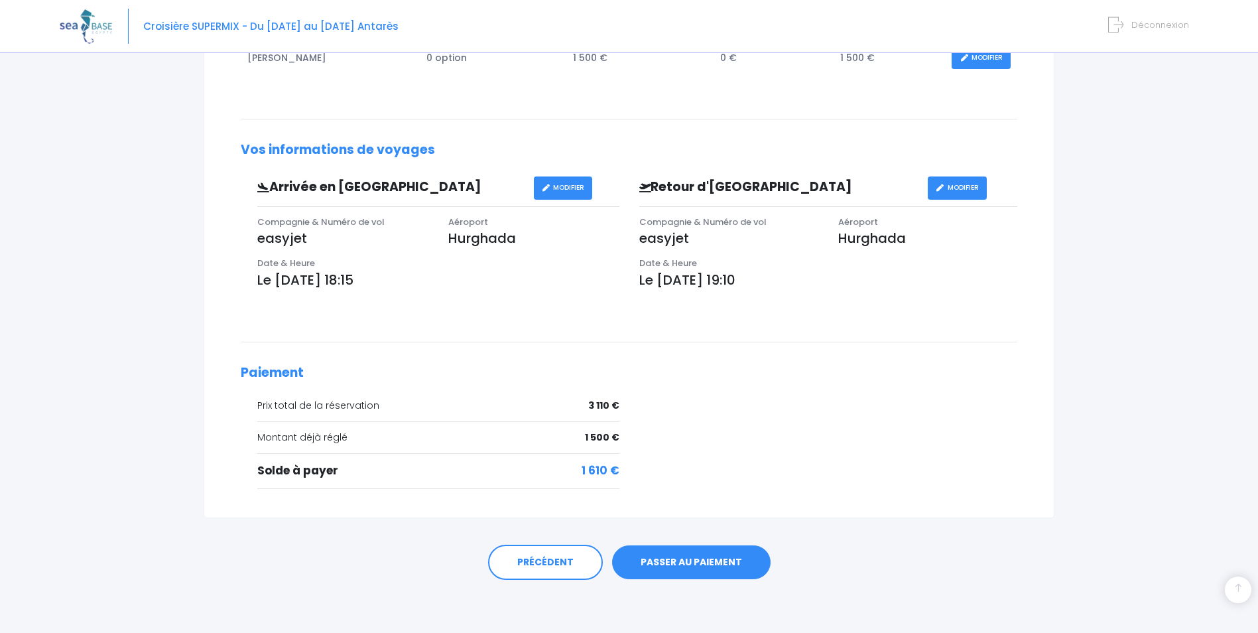
click at [674, 568] on link "PASSER AU PAIEMENT" at bounding box center [691, 562] width 159 height 34
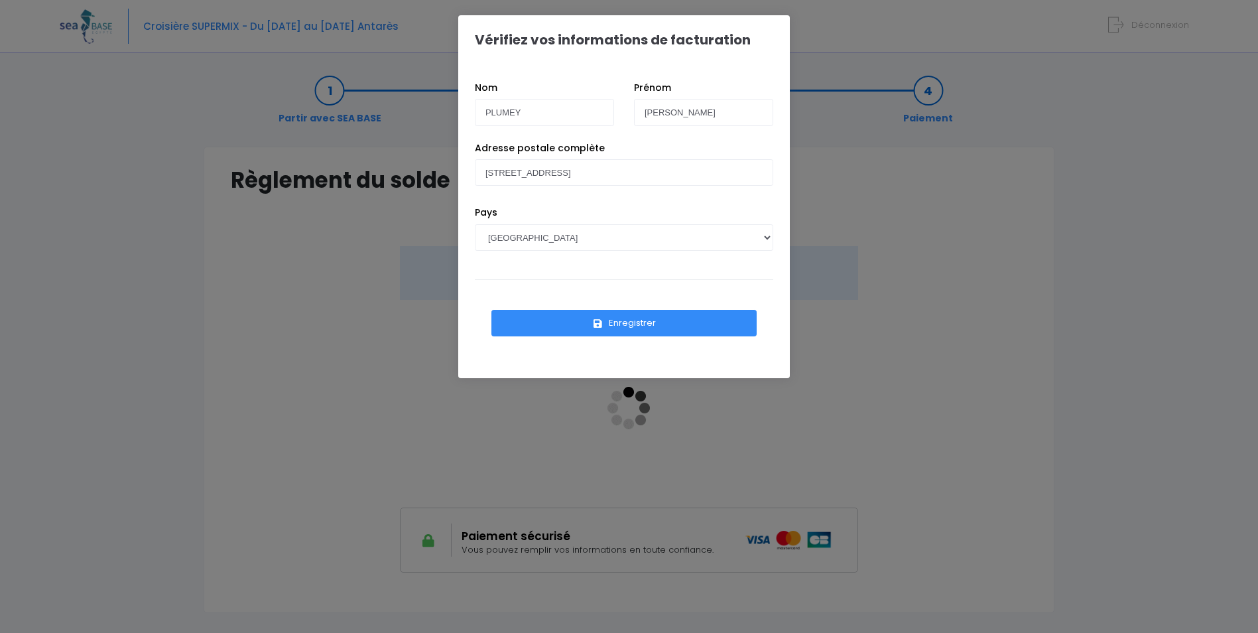
click at [625, 332] on button "Enregistrer" at bounding box center [623, 323] width 265 height 27
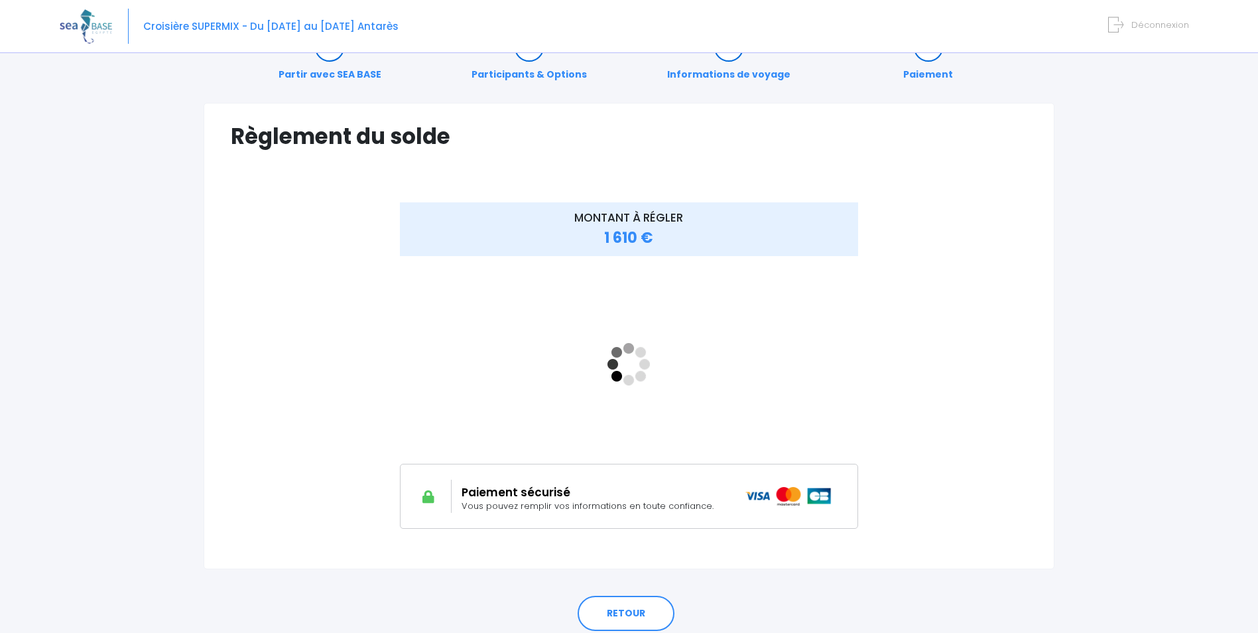
scroll to position [66, 0]
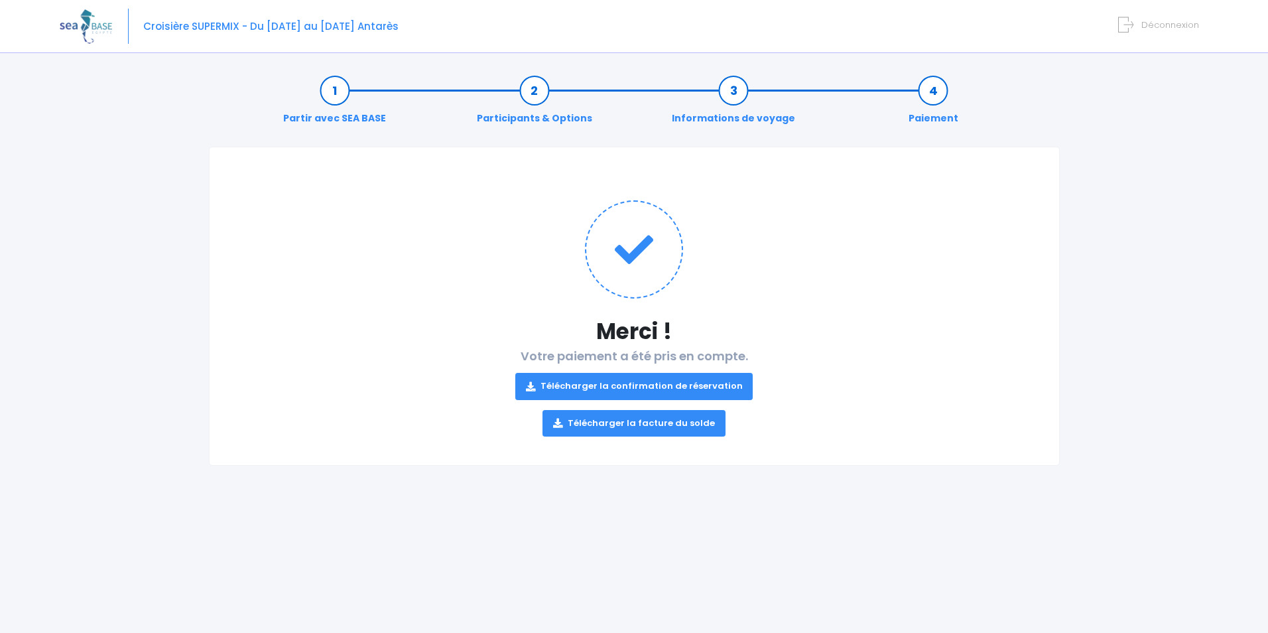
click at [679, 391] on link "Télécharger la confirmation de réservation" at bounding box center [634, 386] width 238 height 27
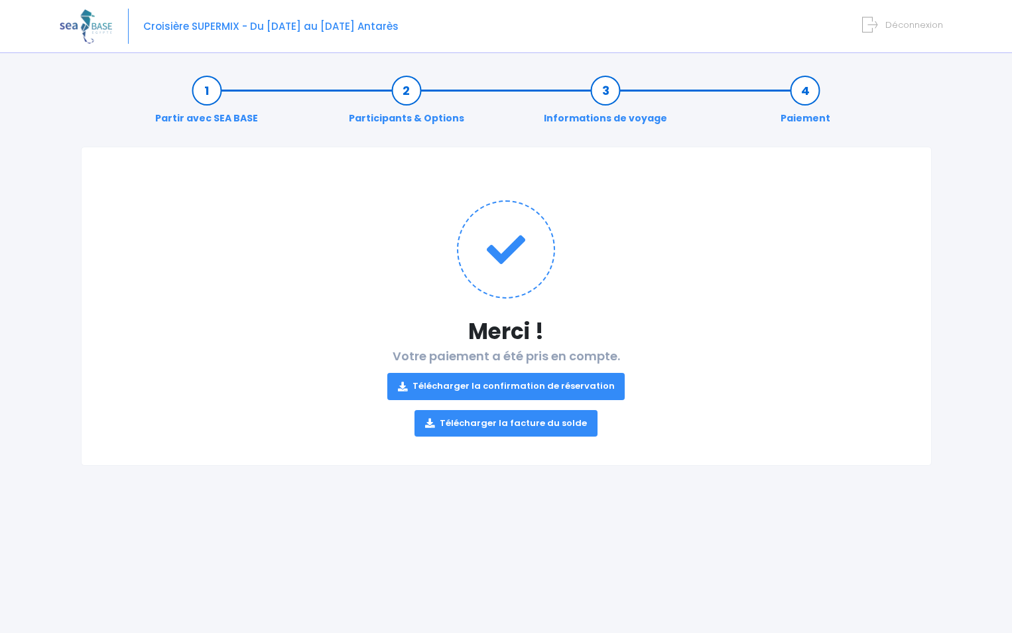
click at [497, 426] on link "Télécharger la facture du solde" at bounding box center [506, 423] width 183 height 27
click at [497, 425] on link "Télécharger la facture du solde" at bounding box center [506, 423] width 183 height 27
click at [498, 425] on link "Télécharger la facture du solde" at bounding box center [506, 423] width 183 height 27
